Goal: Task Accomplishment & Management: Complete application form

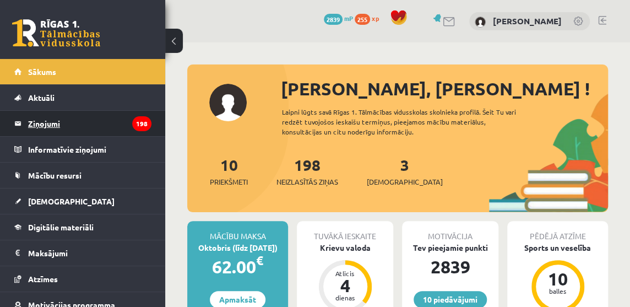
click at [41, 117] on legend "Ziņojumi 198" at bounding box center [89, 123] width 123 height 25
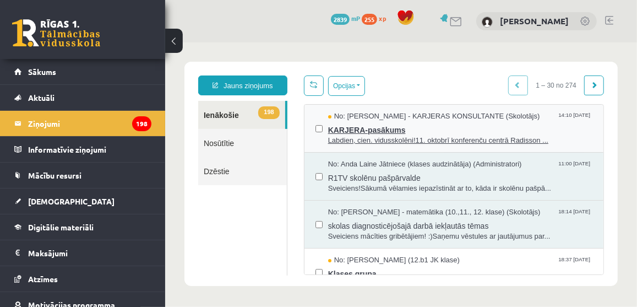
click at [368, 135] on span "Labdien, cien. vidusskolēni!11. oktobrī konferenču centrā Radisson ..." at bounding box center [460, 140] width 264 height 10
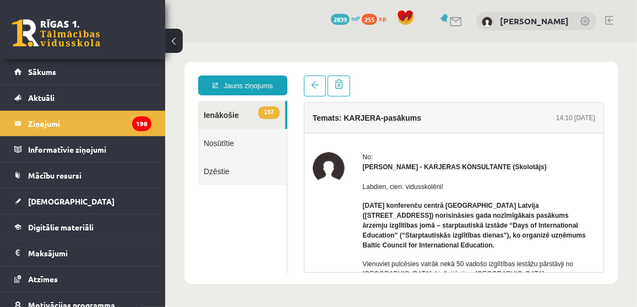
scroll to position [100, 0]
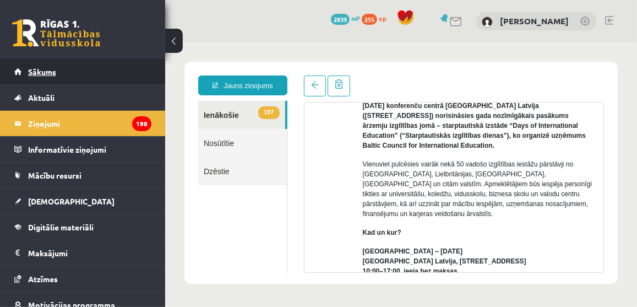
click at [51, 69] on span "Sākums" at bounding box center [42, 72] width 28 height 10
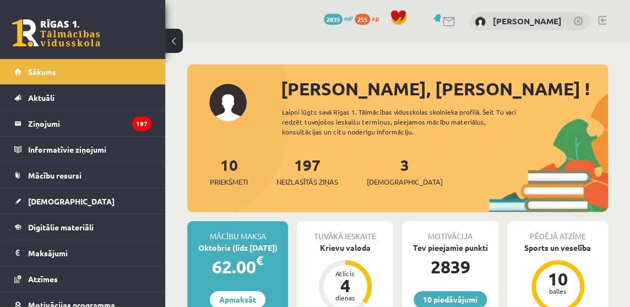
click at [388, 174] on div "3 Ieskaites" at bounding box center [405, 170] width 76 height 34
click at [385, 171] on link "3 Ieskaites" at bounding box center [405, 171] width 76 height 32
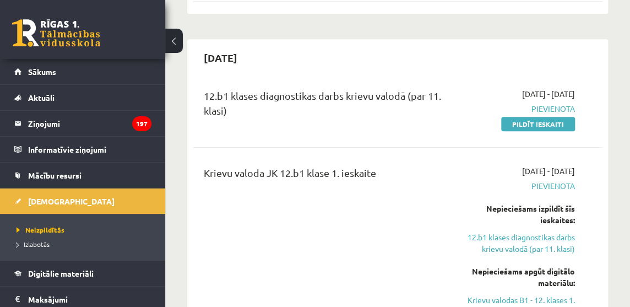
scroll to position [551, 0]
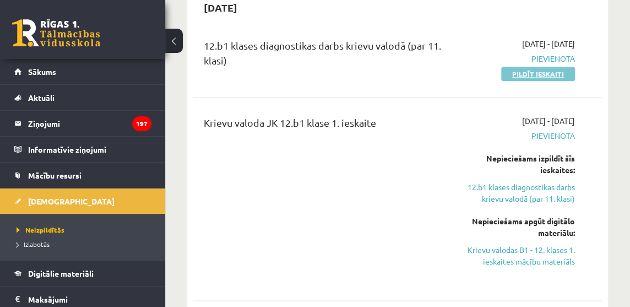
click at [543, 67] on link "Pildīt ieskaiti" at bounding box center [538, 74] width 74 height 14
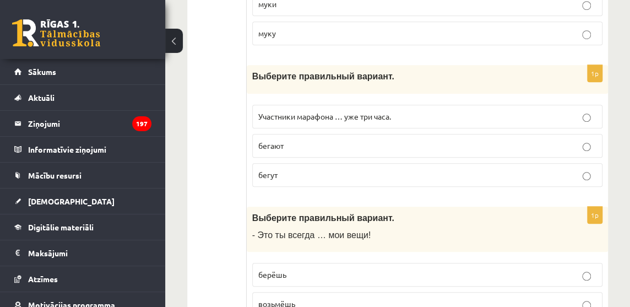
scroll to position [402, 0]
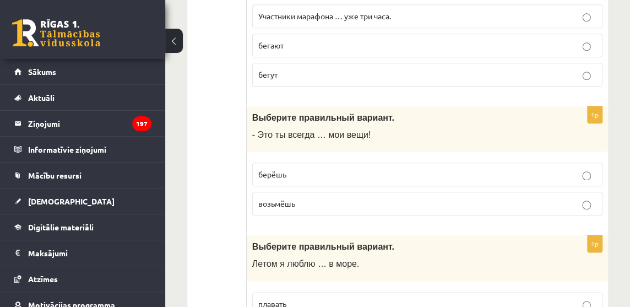
click at [274, 179] on span "берёшь" at bounding box center [272, 174] width 28 height 10
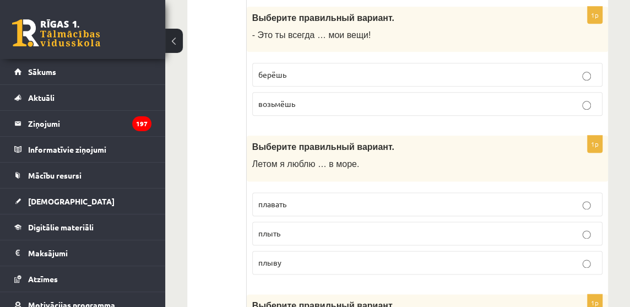
scroll to position [552, 0]
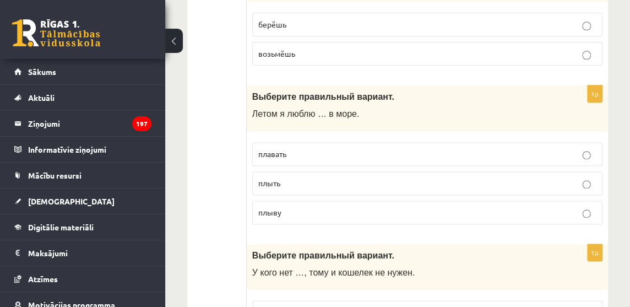
click at [274, 159] on span "плавать" at bounding box center [272, 154] width 28 height 10
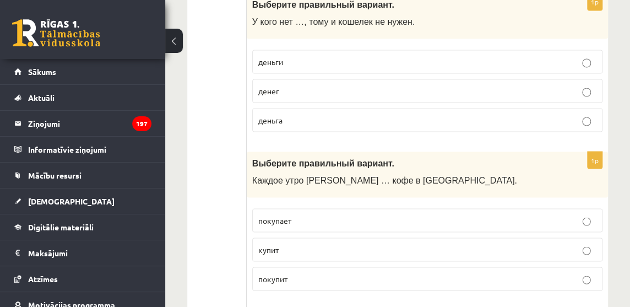
scroll to position [752, 0]
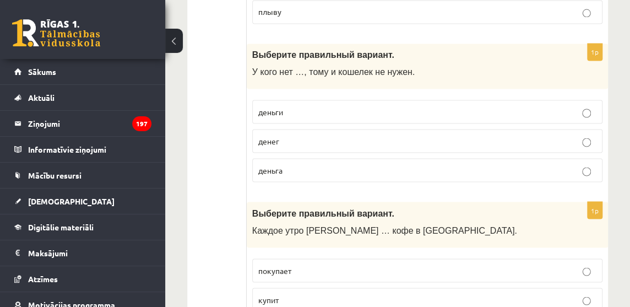
click at [280, 147] on p "денег" at bounding box center [427, 141] width 338 height 12
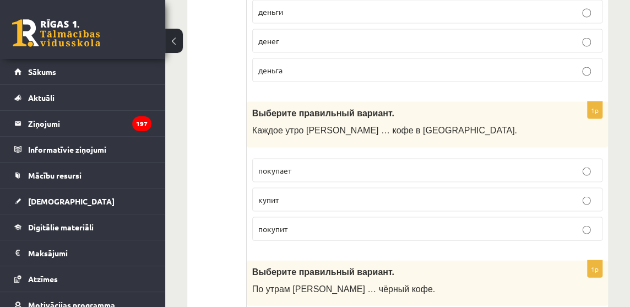
scroll to position [903, 0]
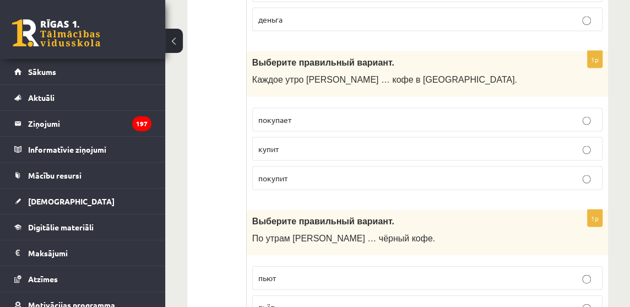
click at [283, 124] on span "покупает" at bounding box center [274, 120] width 33 height 10
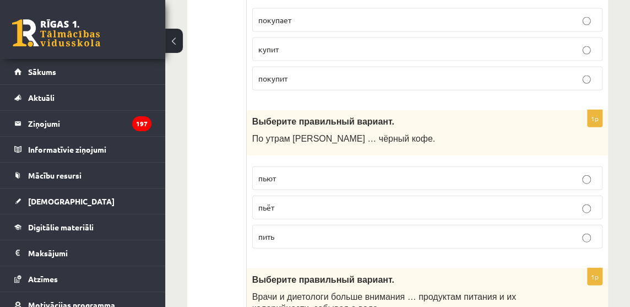
scroll to position [1053, 0]
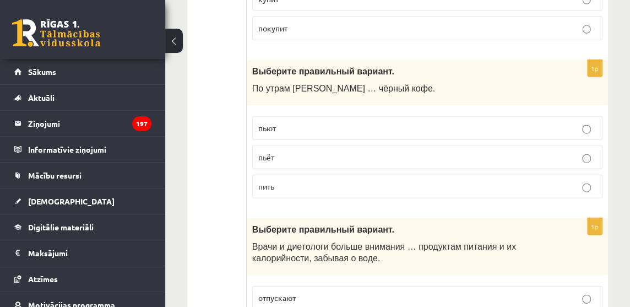
click at [274, 161] on span "пьёт" at bounding box center [266, 157] width 16 height 10
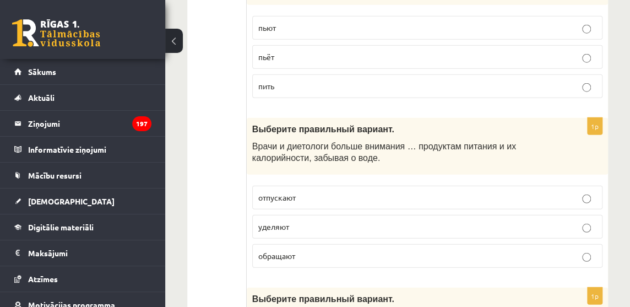
scroll to position [1203, 0]
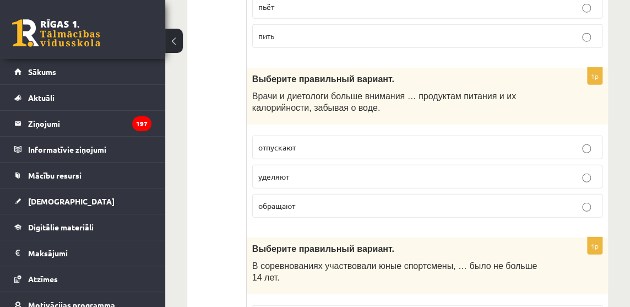
click at [283, 212] on p "обращают" at bounding box center [427, 206] width 338 height 12
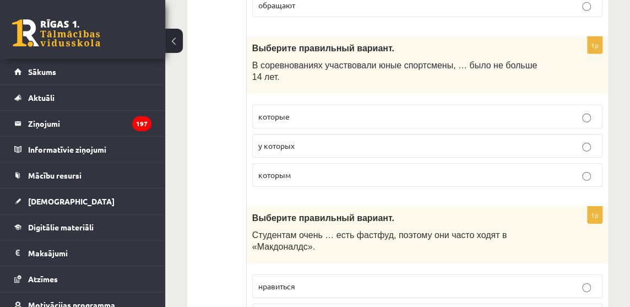
scroll to position [1454, 0]
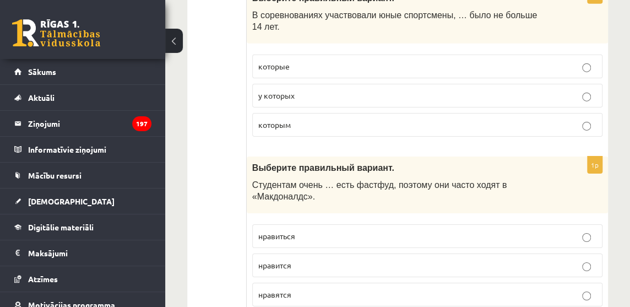
click at [285, 120] on span "которым" at bounding box center [274, 125] width 32 height 10
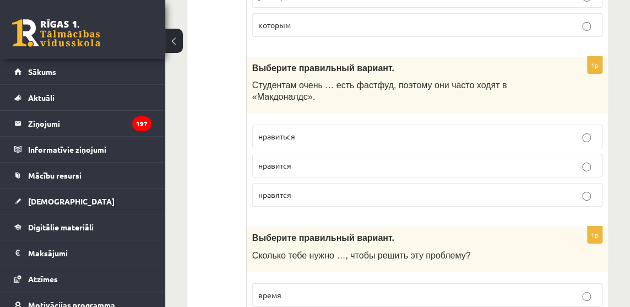
click at [292, 131] on span "нравиться" at bounding box center [276, 136] width 37 height 10
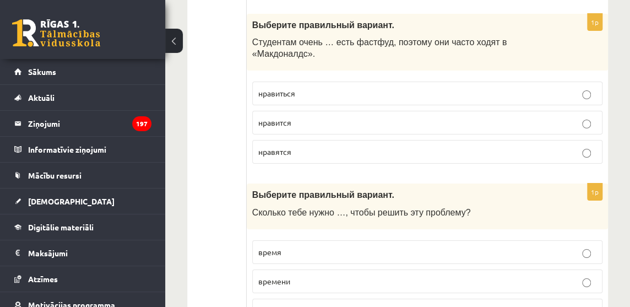
scroll to position [1646, 0]
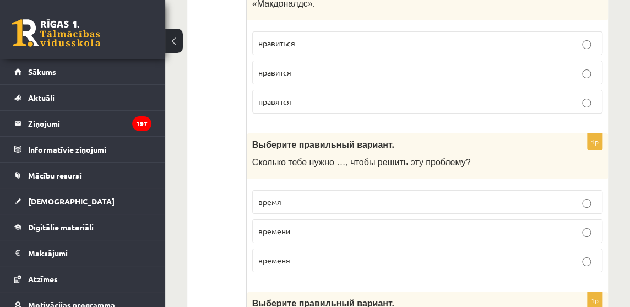
click at [285, 226] on span "времени" at bounding box center [274, 231] width 32 height 10
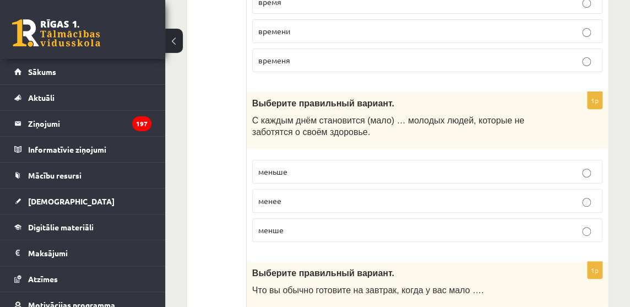
scroll to position [1796, 0]
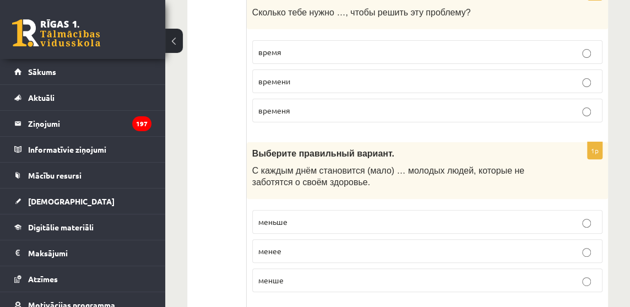
click at [285, 216] on span "меньше" at bounding box center [272, 221] width 29 height 10
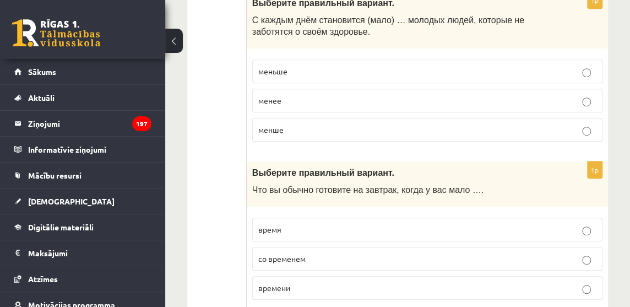
scroll to position [1997, 0]
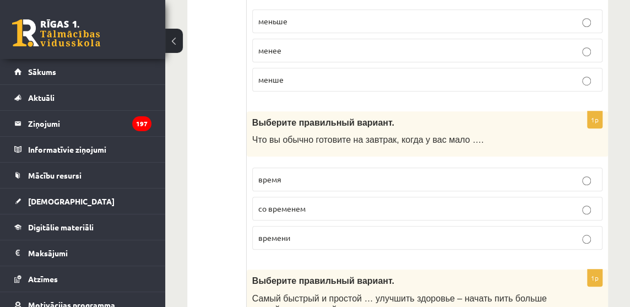
click at [271, 232] on span "времени" at bounding box center [274, 237] width 32 height 10
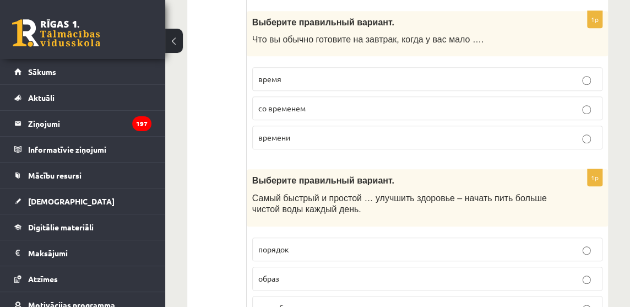
scroll to position [2147, 0]
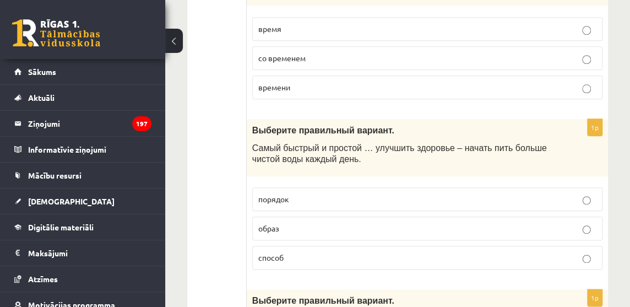
click at [280, 252] on span "способ" at bounding box center [270, 257] width 25 height 10
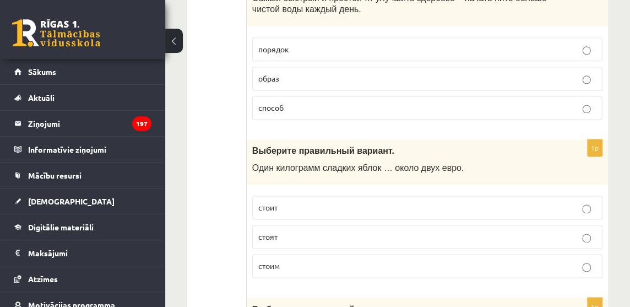
scroll to position [2347, 0]
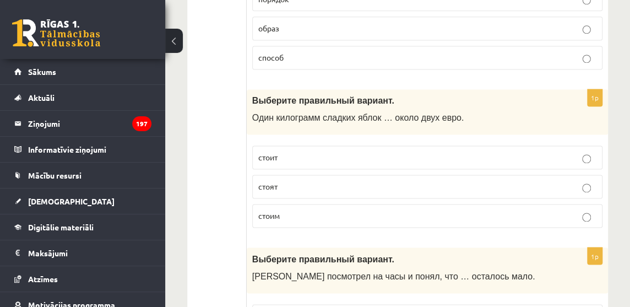
click at [290, 151] on p "стоит" at bounding box center [427, 157] width 338 height 12
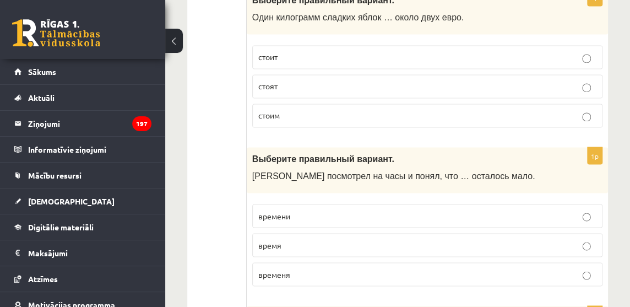
scroll to position [2498, 0]
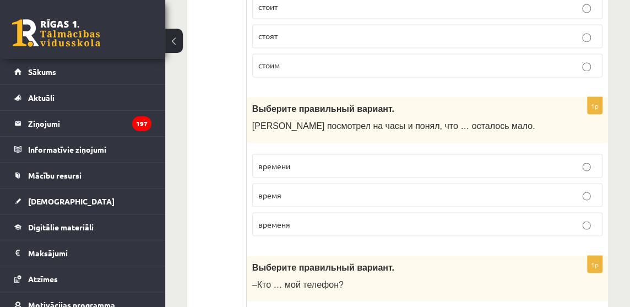
click at [302, 160] on p "времени" at bounding box center [427, 166] width 338 height 12
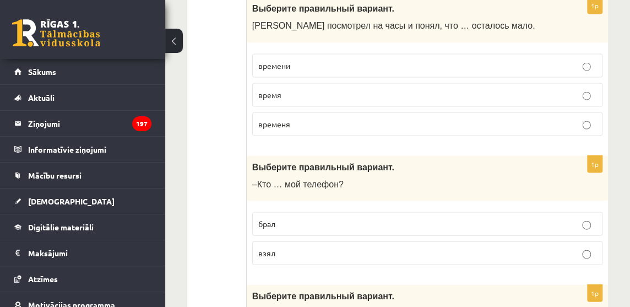
scroll to position [2648, 0]
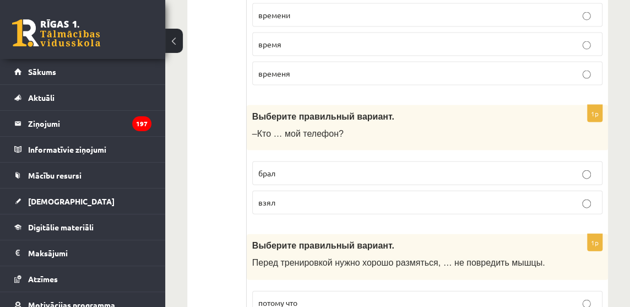
click at [281, 197] on p "взял" at bounding box center [427, 203] width 338 height 12
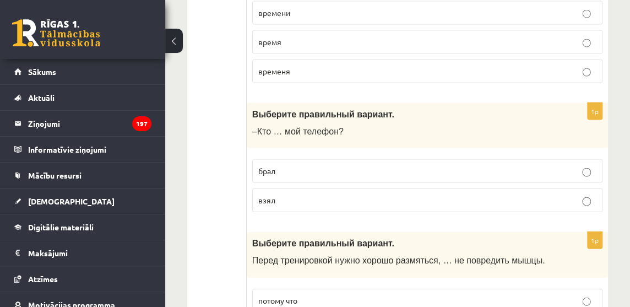
scroll to position [2801, 0]
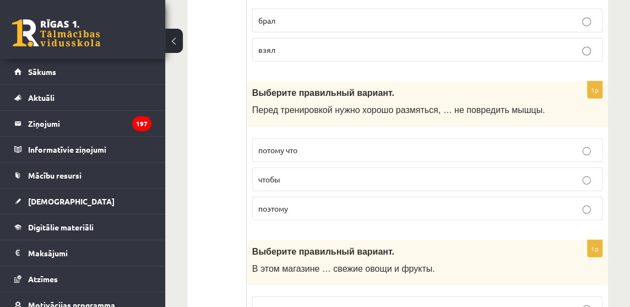
click at [280, 174] on span "чтобы" at bounding box center [269, 179] width 22 height 10
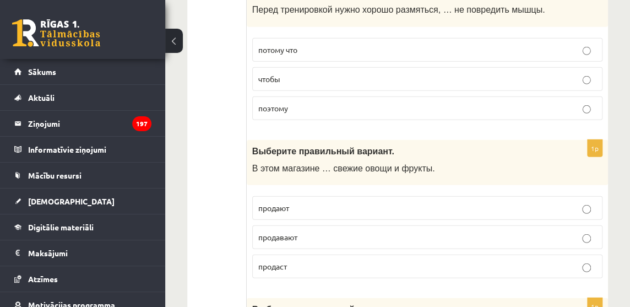
scroll to position [2951, 0]
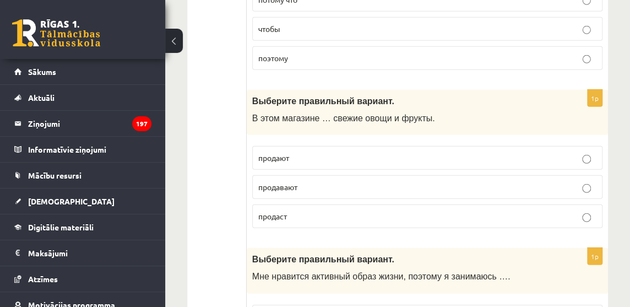
click at [284, 153] on span "продают" at bounding box center [273, 158] width 31 height 10
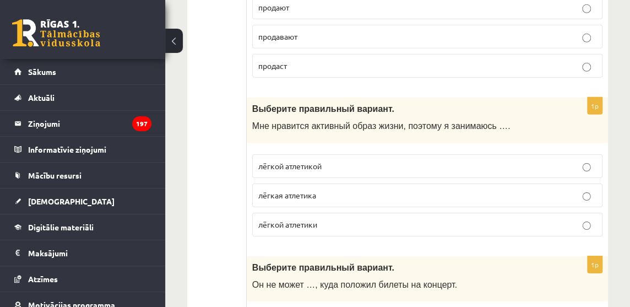
scroll to position [3151, 0]
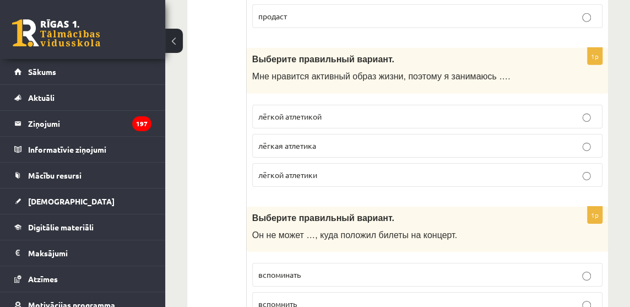
click at [288, 111] on span "лёгкой атлетикой" at bounding box center [289, 116] width 63 height 10
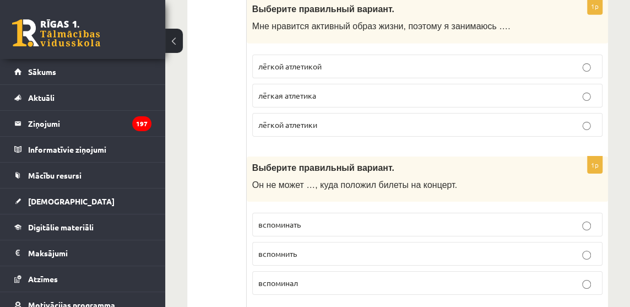
scroll to position [3251, 0]
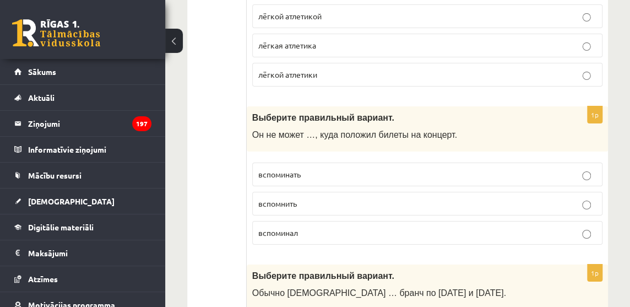
click at [278, 198] on span "вспомнить" at bounding box center [277, 203] width 39 height 10
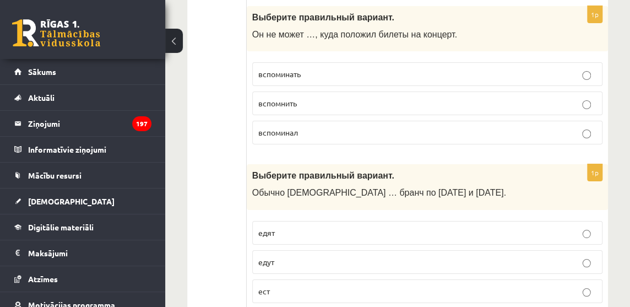
scroll to position [3401, 0]
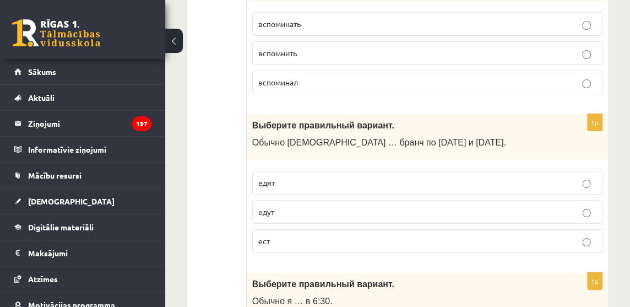
click at [281, 177] on p "едят" at bounding box center [427, 183] width 338 height 12
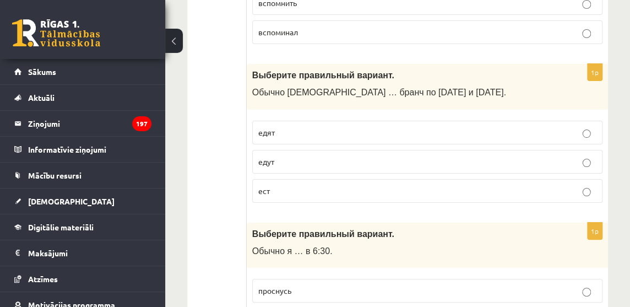
scroll to position [3552, 0]
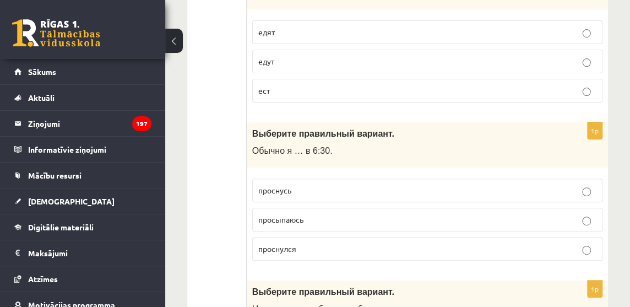
click at [292, 214] on span "просыпаюсь" at bounding box center [280, 219] width 45 height 10
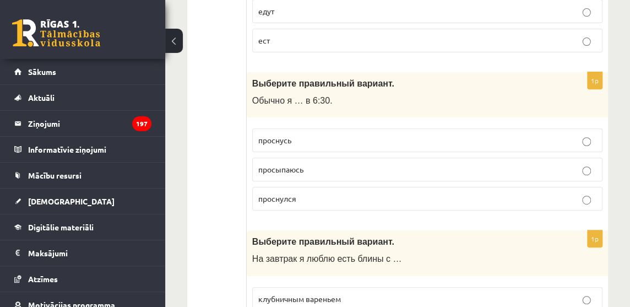
scroll to position [3702, 0]
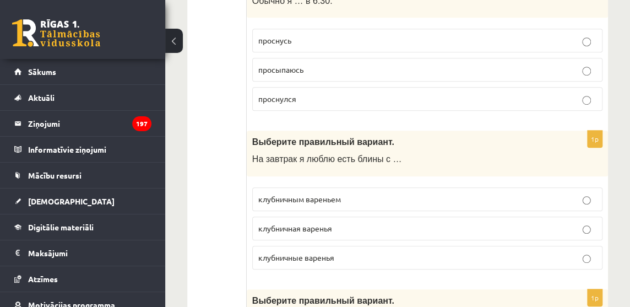
click at [300, 194] on span "клубничным вареньем" at bounding box center [299, 199] width 83 height 10
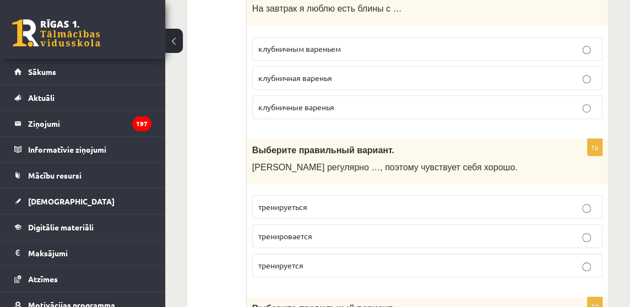
scroll to position [3902, 0]
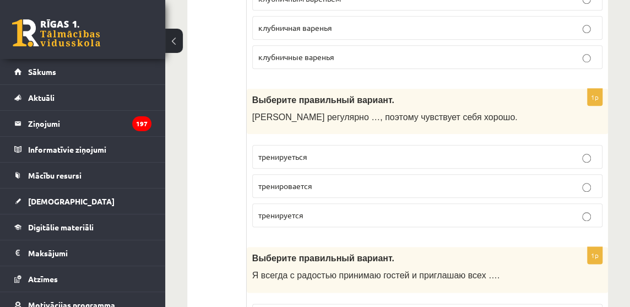
click at [310, 209] on p "тренируется" at bounding box center [427, 215] width 338 height 12
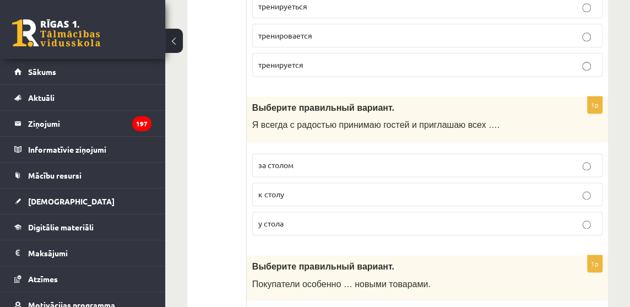
scroll to position [4103, 0]
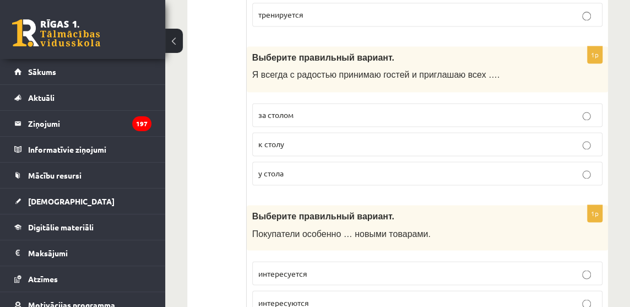
click at [283, 139] on span "к столу" at bounding box center [271, 144] width 26 height 10
click at [298, 109] on p "за столом" at bounding box center [427, 115] width 338 height 12
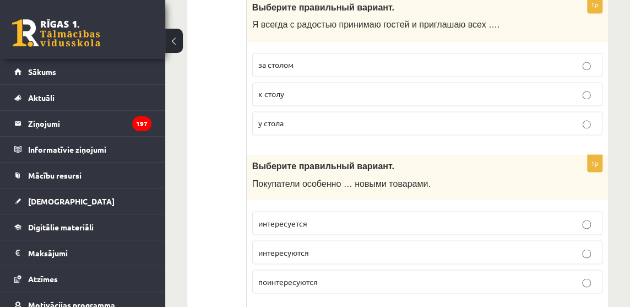
scroll to position [4203, 0]
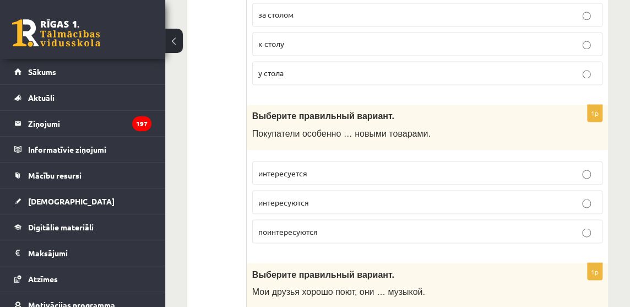
click at [301, 197] on span "интересуются" at bounding box center [283, 202] width 51 height 10
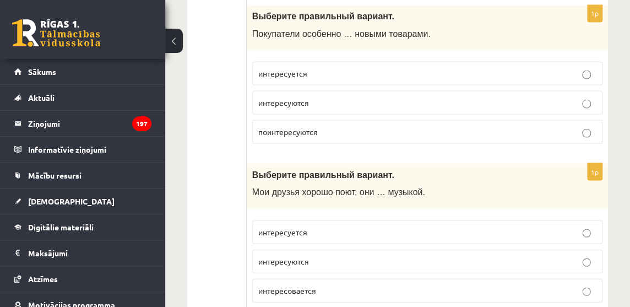
scroll to position [4353, 0]
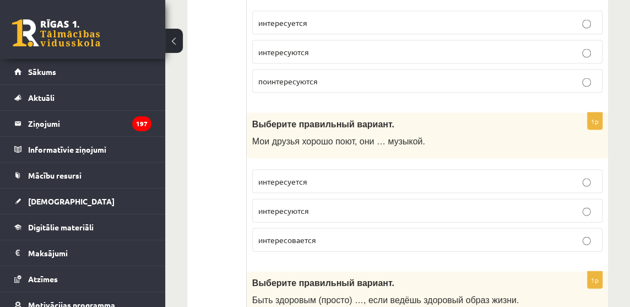
click at [298, 205] on span "интересуются" at bounding box center [283, 210] width 51 height 10
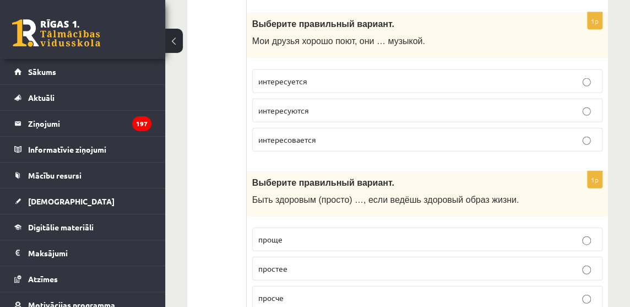
scroll to position [4473, 0]
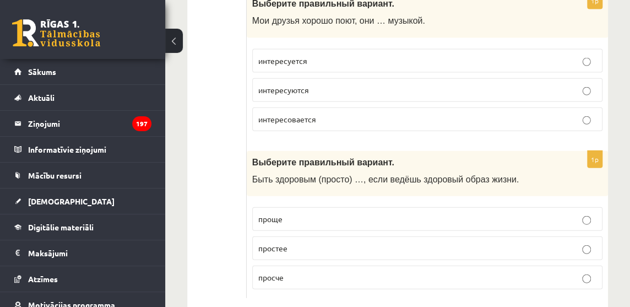
click at [277, 214] on span "проще" at bounding box center [270, 219] width 24 height 10
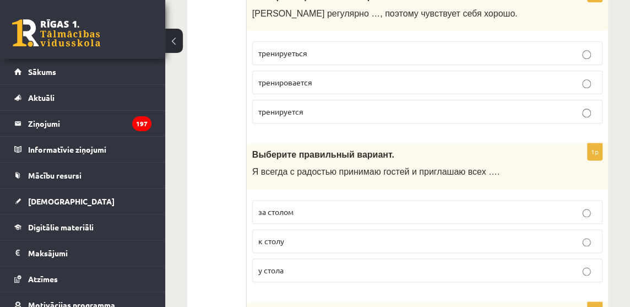
scroll to position [4056, 0]
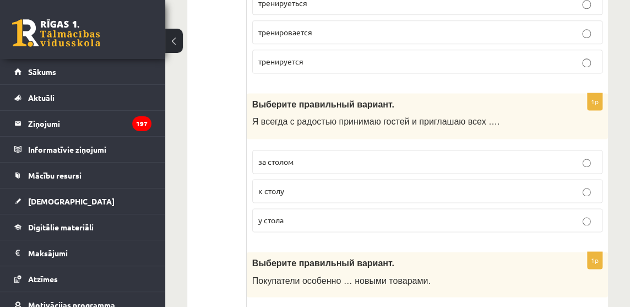
click at [278, 186] on span "к столу" at bounding box center [271, 191] width 26 height 10
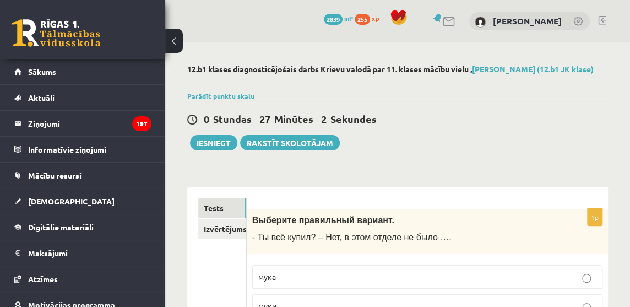
scroll to position [100, 0]
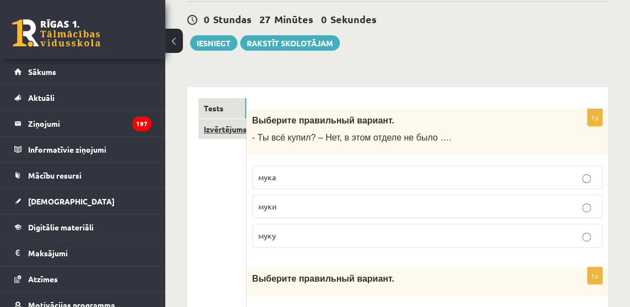
click at [234, 136] on link "Izvērtējums!" at bounding box center [222, 129] width 48 height 20
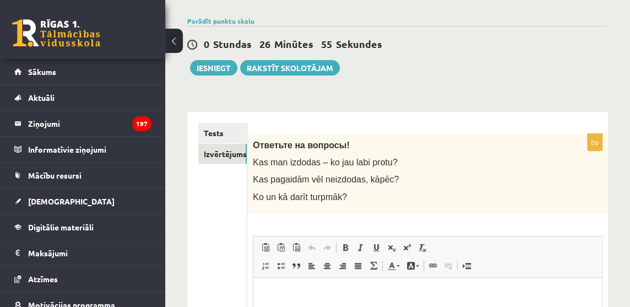
scroll to position [175, 0]
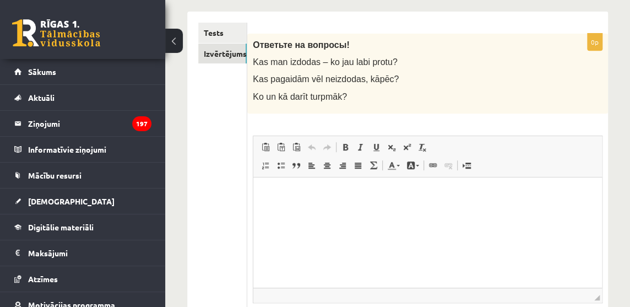
click at [322, 198] on p "Bagātinātā teksta redaktors, wiswyg-editor-user-answer-47433946596060" at bounding box center [427, 194] width 327 height 12
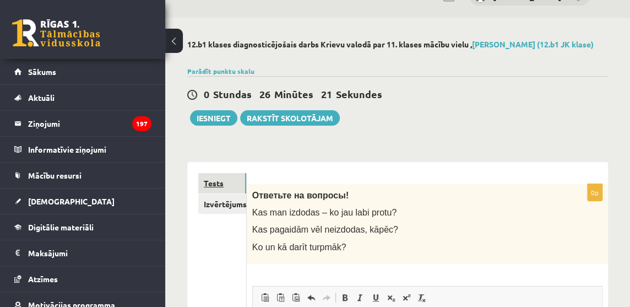
click at [229, 188] on link "Tests" at bounding box center [222, 183] width 48 height 20
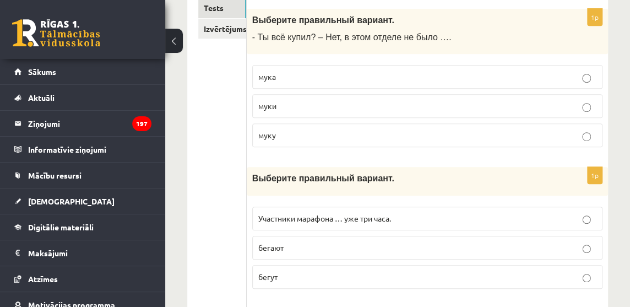
scroll to position [0, 0]
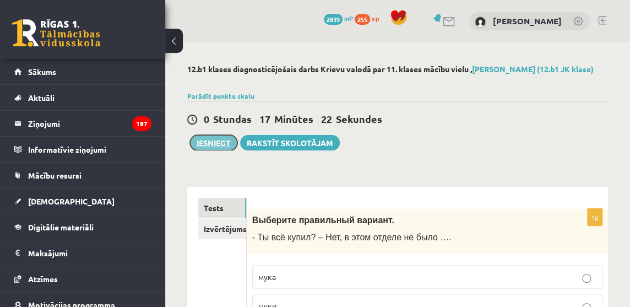
click at [207, 150] on button "Iesniegt" at bounding box center [213, 142] width 47 height 15
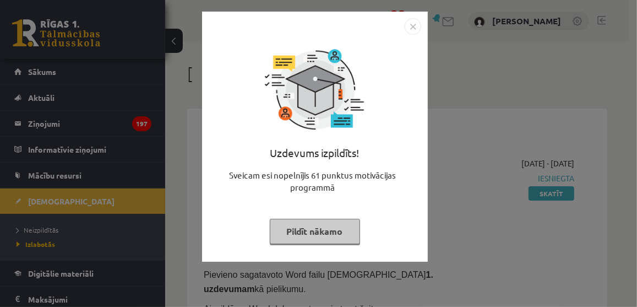
click at [325, 230] on button "Pildīt nākamo" at bounding box center [315, 231] width 90 height 25
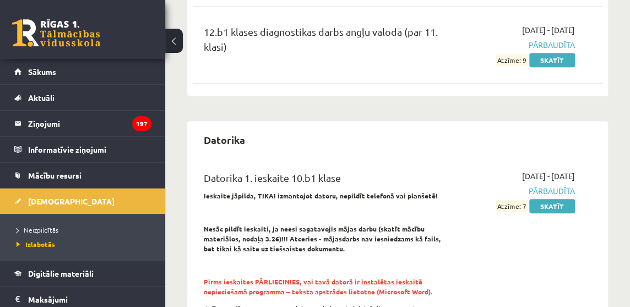
scroll to position [100, 0]
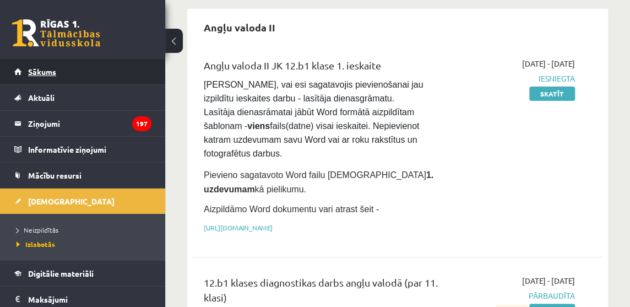
click at [32, 66] on link "Sākums" at bounding box center [82, 71] width 137 height 25
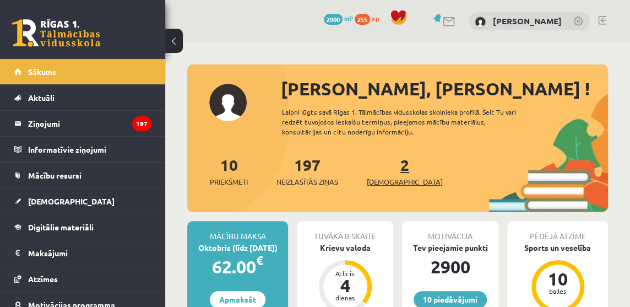
click at [395, 180] on span "[DEMOGRAPHIC_DATA]" at bounding box center [405, 181] width 76 height 11
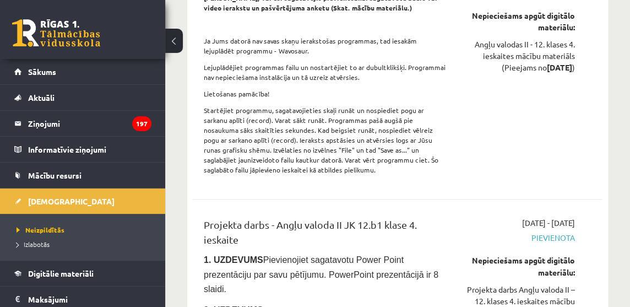
scroll to position [5889, 0]
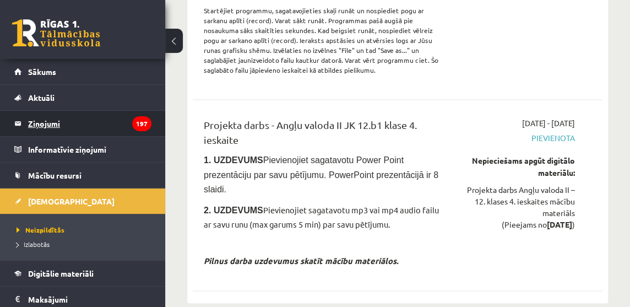
click at [50, 123] on legend "Ziņojumi 197" at bounding box center [89, 123] width 123 height 25
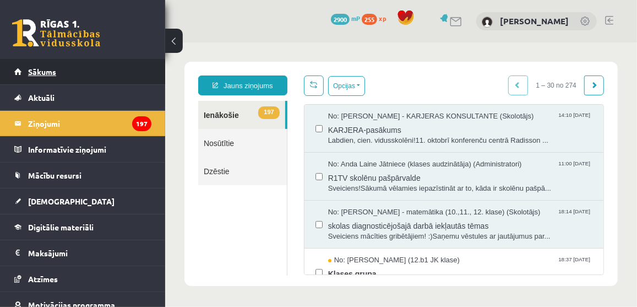
click at [32, 72] on span "Sākums" at bounding box center [42, 72] width 28 height 10
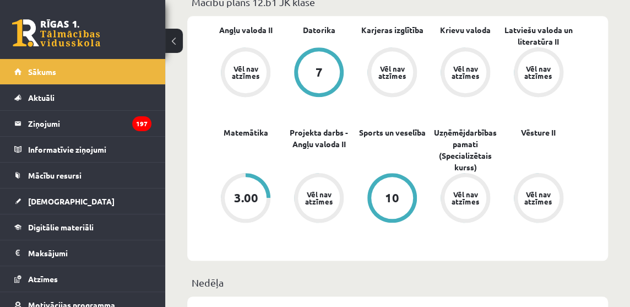
scroll to position [300, 0]
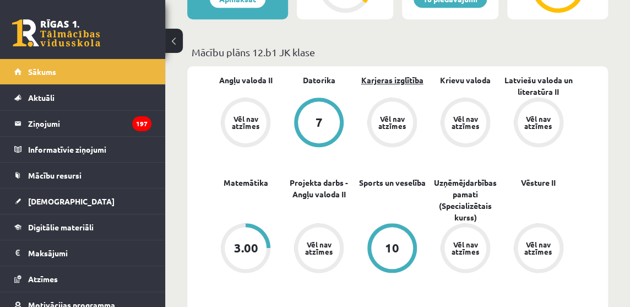
click at [396, 77] on link "Karjeras izglītība" at bounding box center [392, 80] width 62 height 12
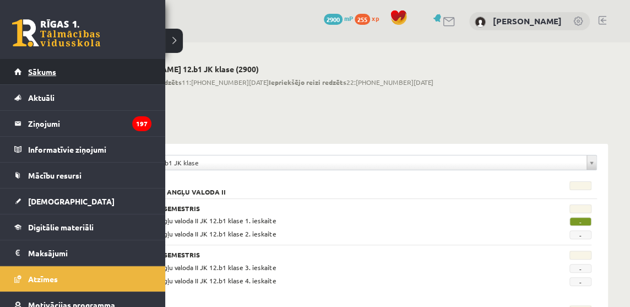
click at [50, 71] on span "Sākums" at bounding box center [42, 72] width 28 height 10
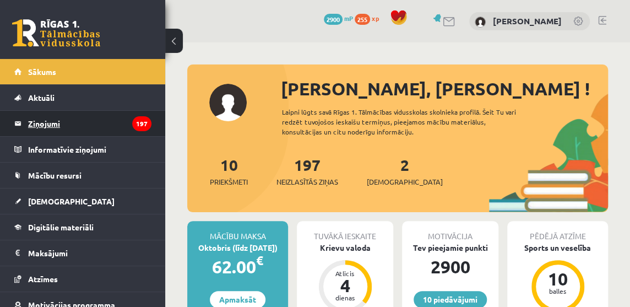
click at [58, 123] on legend "Ziņojumi 197" at bounding box center [89, 123] width 123 height 25
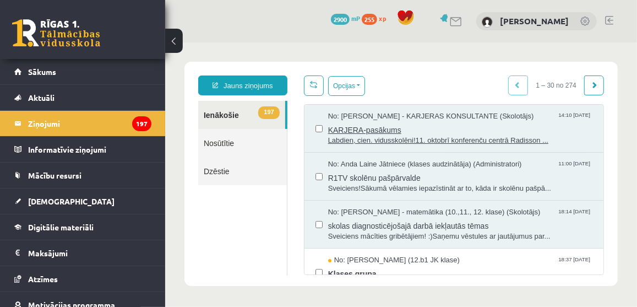
click at [357, 128] on span "KARJERA-pasākums" at bounding box center [460, 128] width 264 height 14
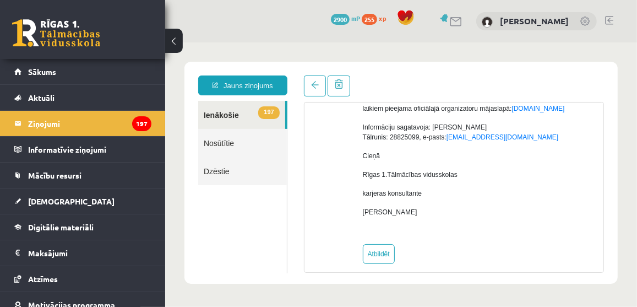
scroll to position [90, 0]
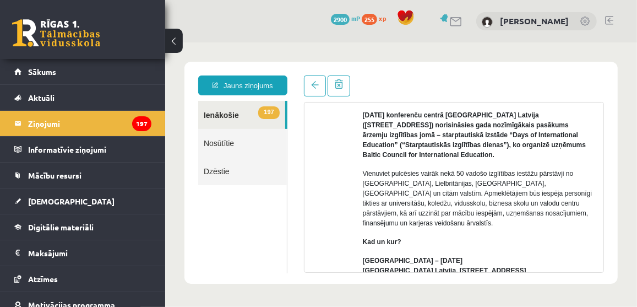
click at [220, 114] on link "197 Ienākošie" at bounding box center [241, 114] width 87 height 28
click at [220, 113] on link "197 Ienākošie" at bounding box center [241, 114] width 87 height 28
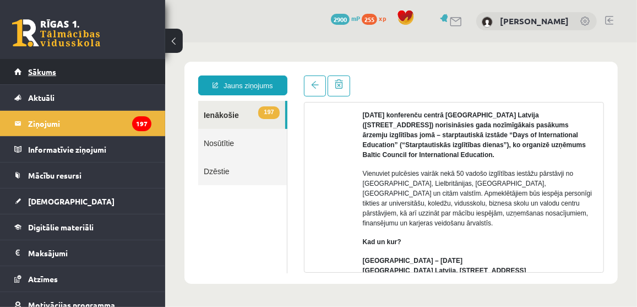
click at [50, 68] on span "Sākums" at bounding box center [42, 72] width 28 height 10
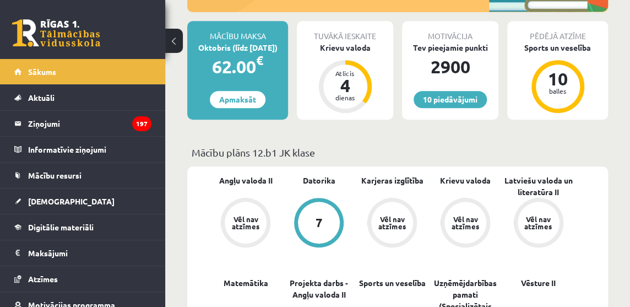
scroll to position [250, 0]
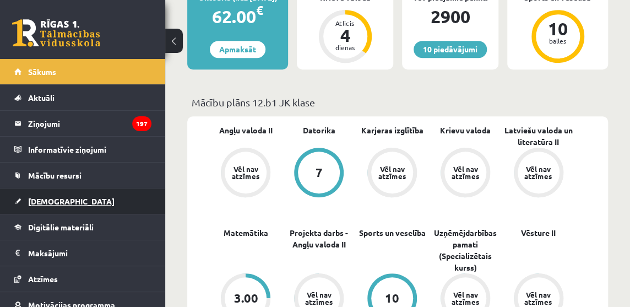
click at [50, 199] on span "[DEMOGRAPHIC_DATA]" at bounding box center [71, 201] width 86 height 10
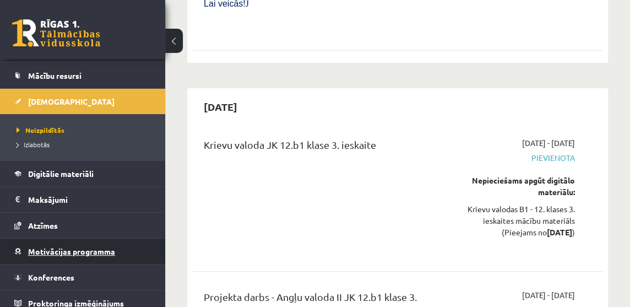
scroll to position [107, 0]
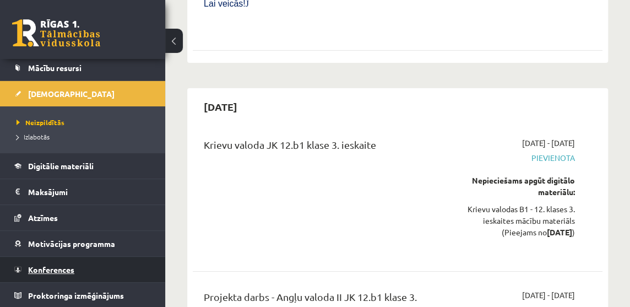
click at [63, 269] on span "Konferences" at bounding box center [51, 269] width 46 height 10
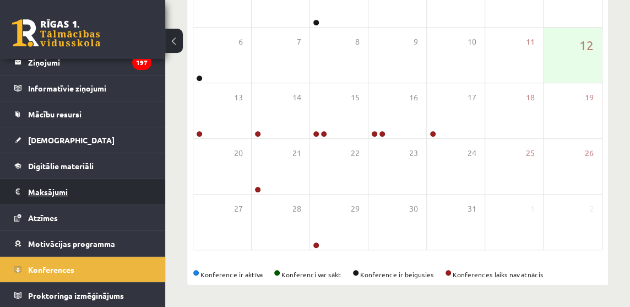
scroll to position [11, 0]
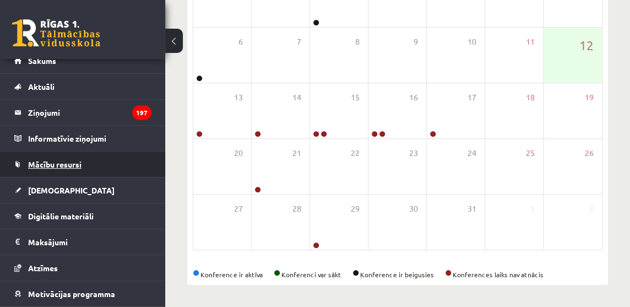
click at [71, 165] on span "Mācību resursi" at bounding box center [54, 164] width 53 height 10
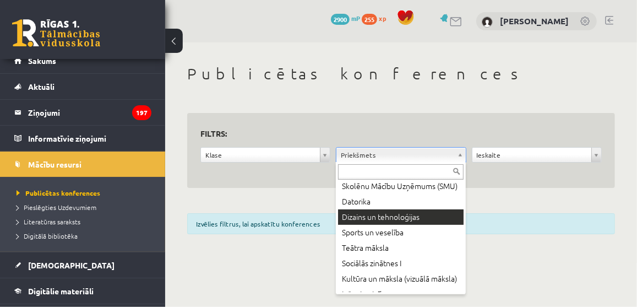
scroll to position [350, 0]
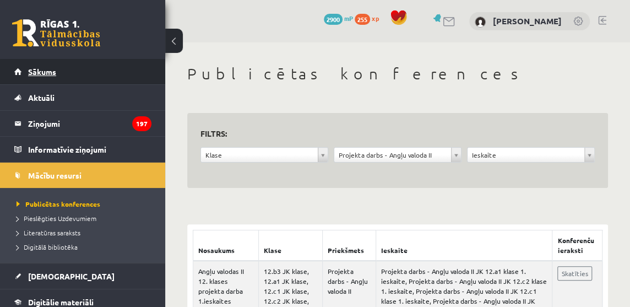
click at [42, 69] on span "Sākums" at bounding box center [42, 72] width 28 height 10
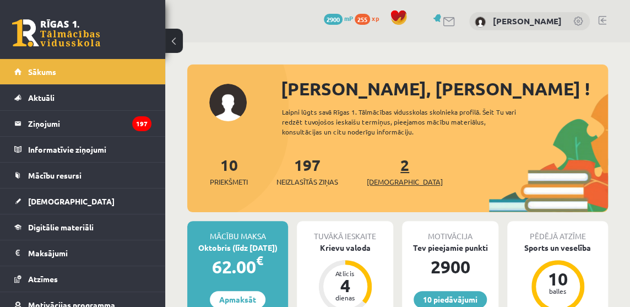
click at [384, 180] on span "[DEMOGRAPHIC_DATA]" at bounding box center [405, 181] width 76 height 11
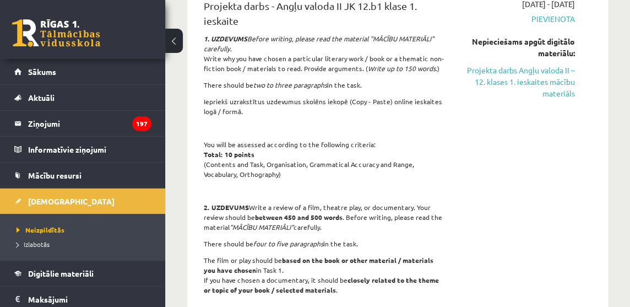
scroll to position [1052, 0]
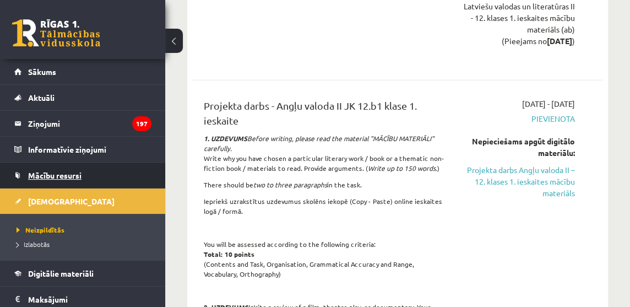
click at [63, 171] on span "Mācību resursi" at bounding box center [54, 175] width 53 height 10
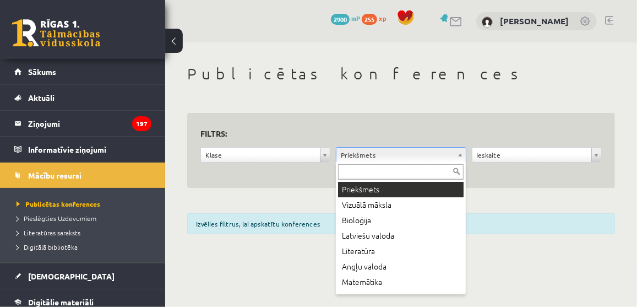
click at [373, 167] on input "text" at bounding box center [401, 171] width 126 height 15
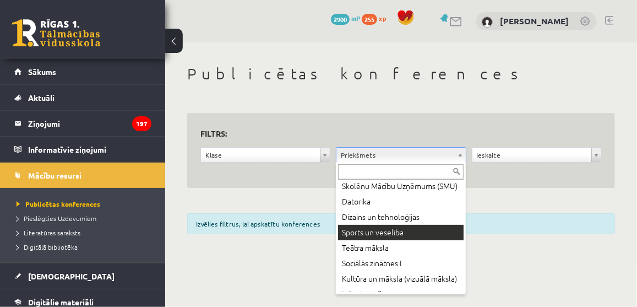
scroll to position [200, 0]
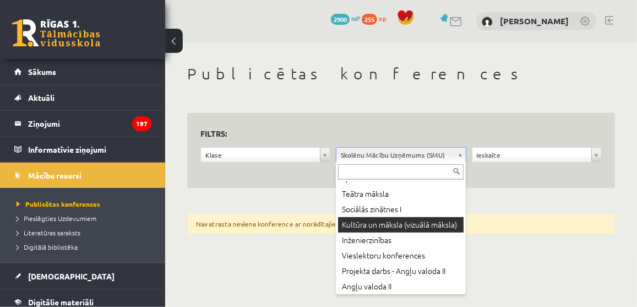
scroll to position [354, 0]
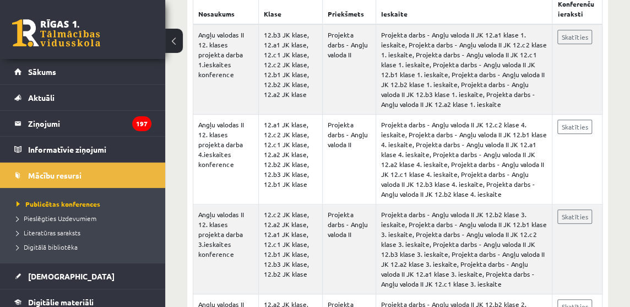
scroll to position [436, 0]
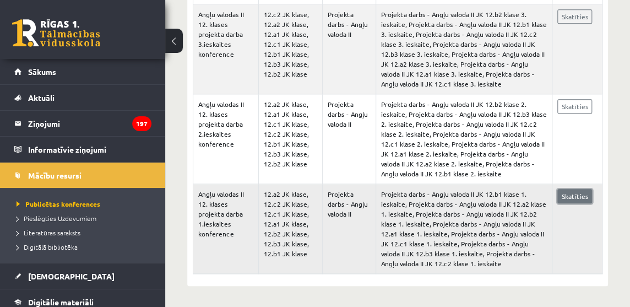
click at [582, 194] on link "Skatīties" at bounding box center [574, 196] width 35 height 14
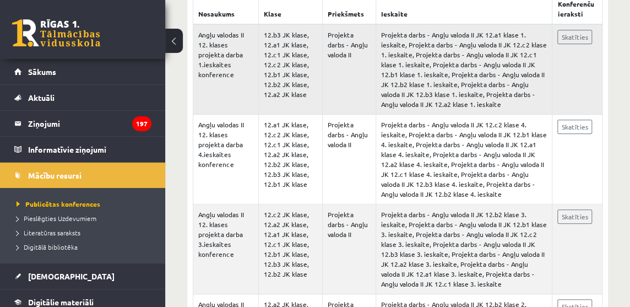
scroll to position [186, 0]
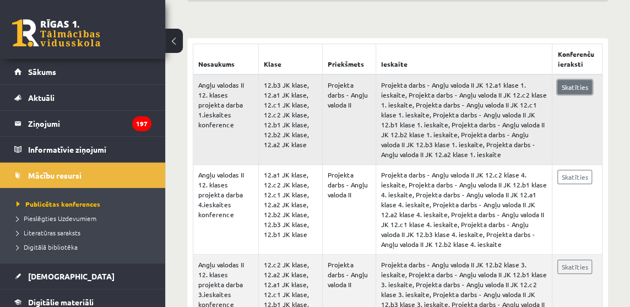
click at [573, 85] on link "Skatīties" at bounding box center [574, 87] width 35 height 14
